Goal: Task Accomplishment & Management: Manage account settings

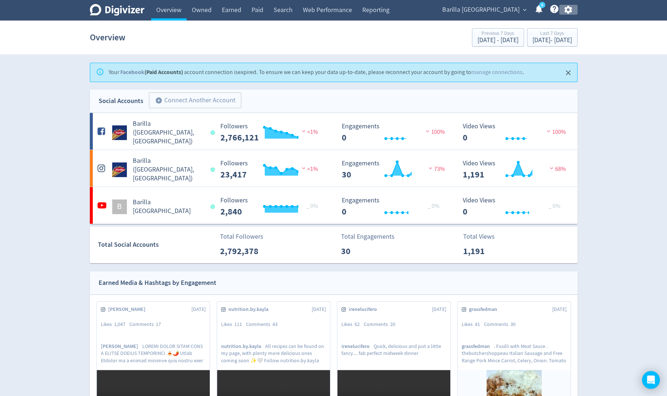
click at [570, 9] on icon "button" at bounding box center [568, 10] width 8 height 8
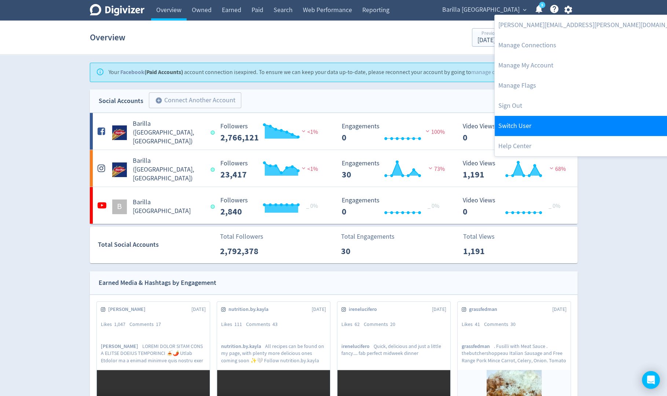
click at [537, 118] on link "Switch User" at bounding box center [593, 126] width 196 height 20
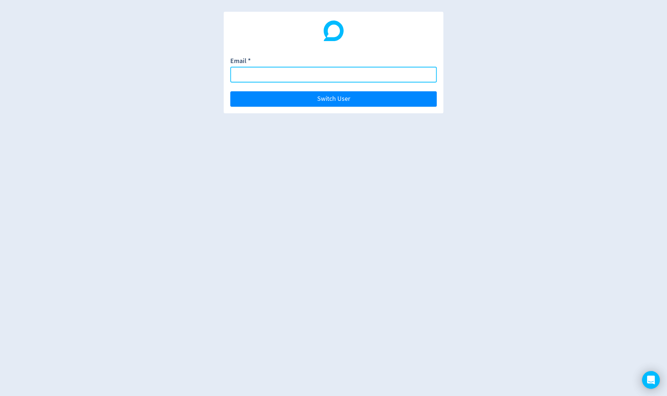
click at [431, 77] on input "Email *" at bounding box center [333, 75] width 206 height 16
paste input "[EMAIL_ADDRESS][DOMAIN_NAME]"
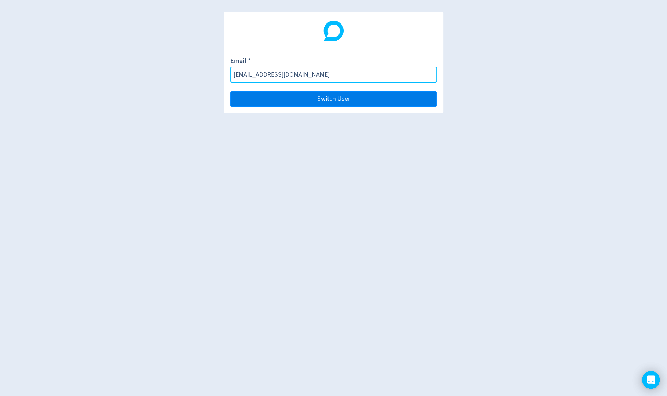
type input "[EMAIL_ADDRESS][DOMAIN_NAME]"
click at [425, 97] on button "Switch User" at bounding box center [333, 98] width 206 height 15
